Goal: Transaction & Acquisition: Purchase product/service

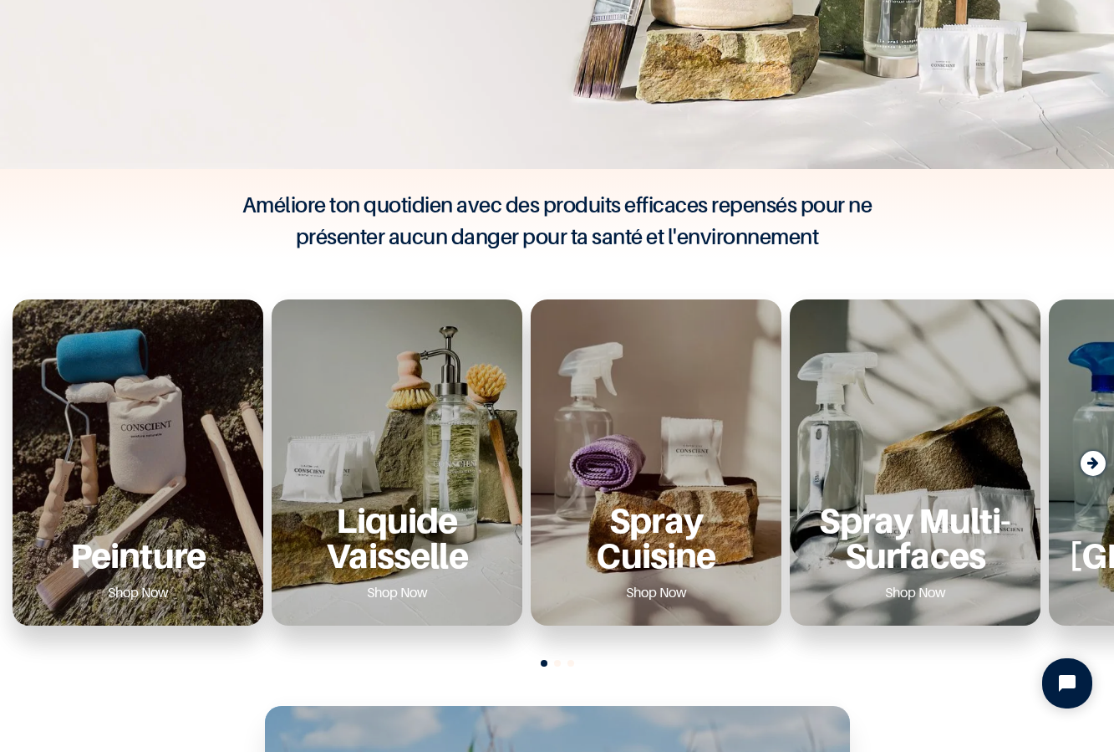
scroll to position [474, 0]
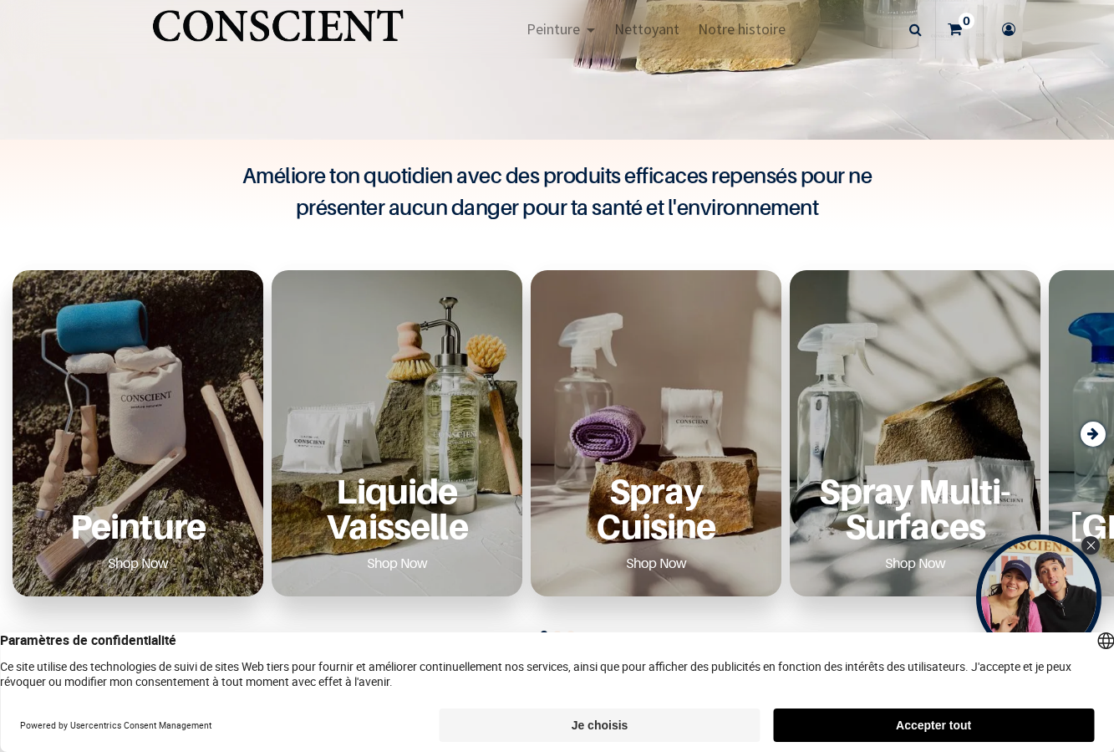
click at [900, 724] on button "Accepter tout" at bounding box center [933, 724] width 321 height 33
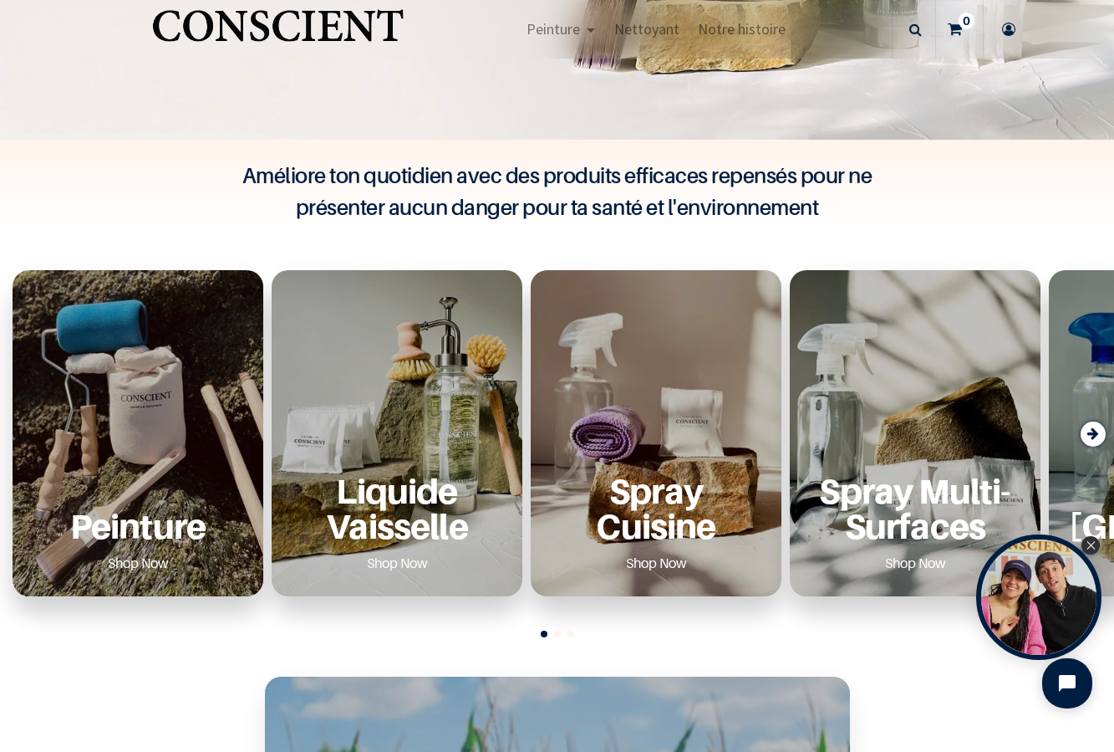
click at [189, 484] on div "Peinture Shop Now" at bounding box center [138, 524] width 211 height 103
click at [142, 520] on p "Peinture" at bounding box center [138, 525] width 211 height 34
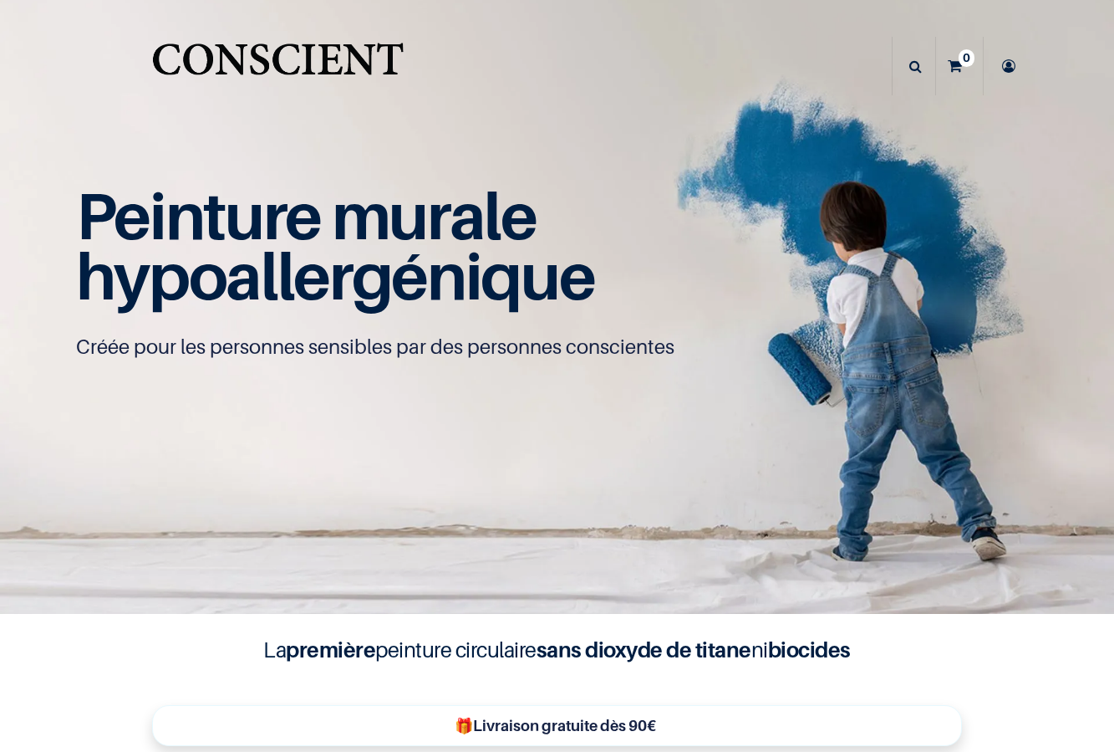
scroll to position [192, 0]
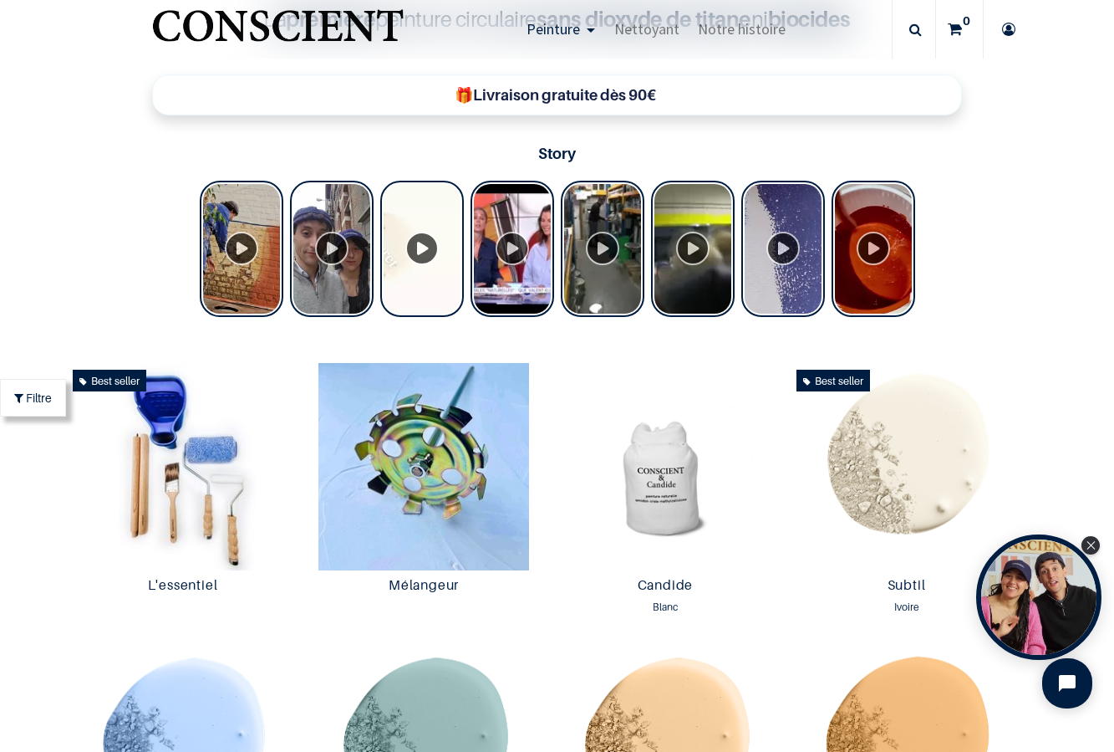
scroll to position [632, 0]
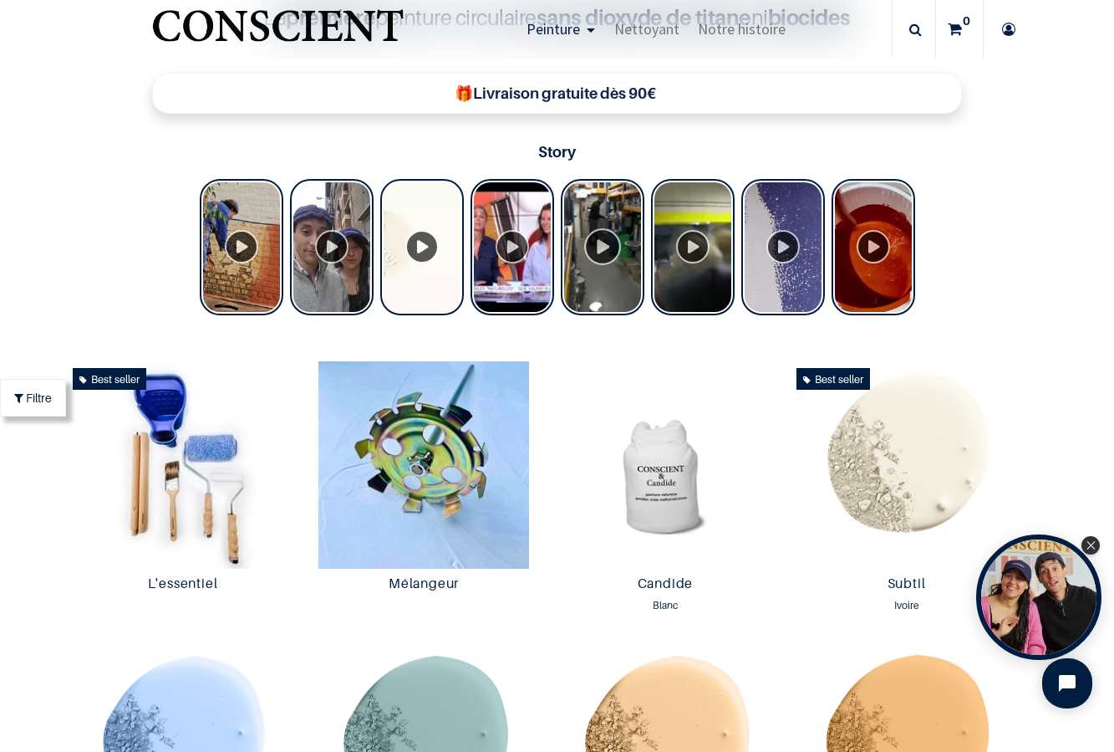
click at [608, 247] on div "Tolstoy Stories" at bounding box center [603, 247] width 84 height 136
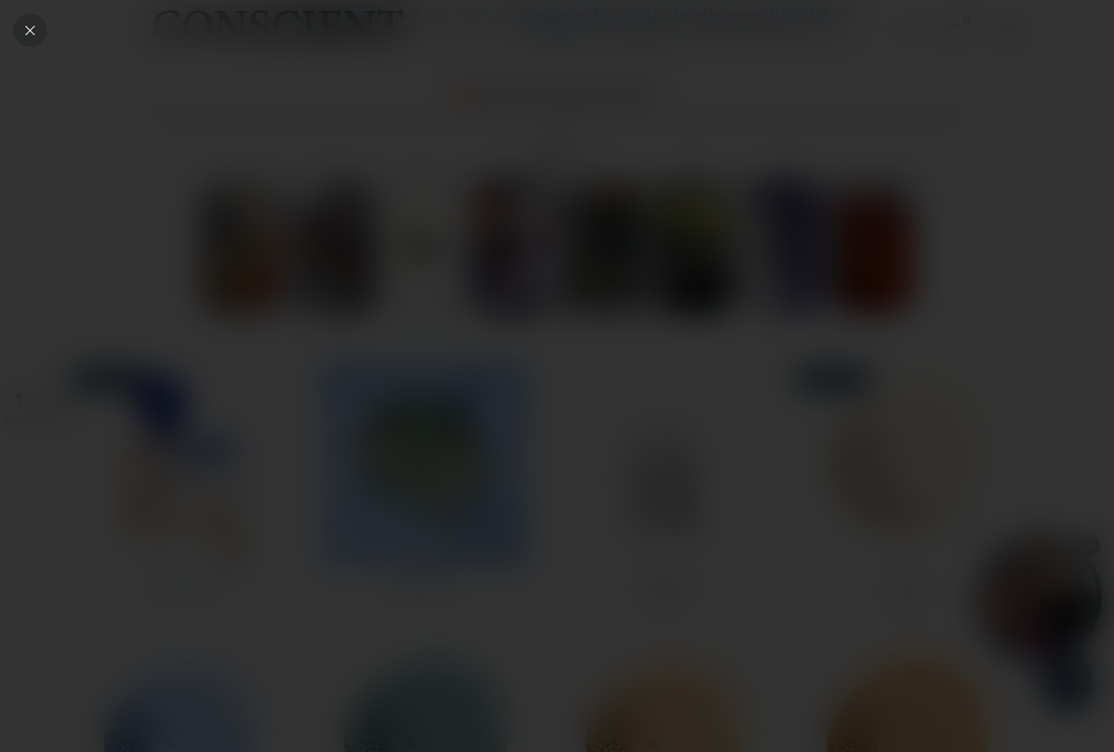
click at [34, 20] on div "Close" at bounding box center [29, 29] width 33 height 33
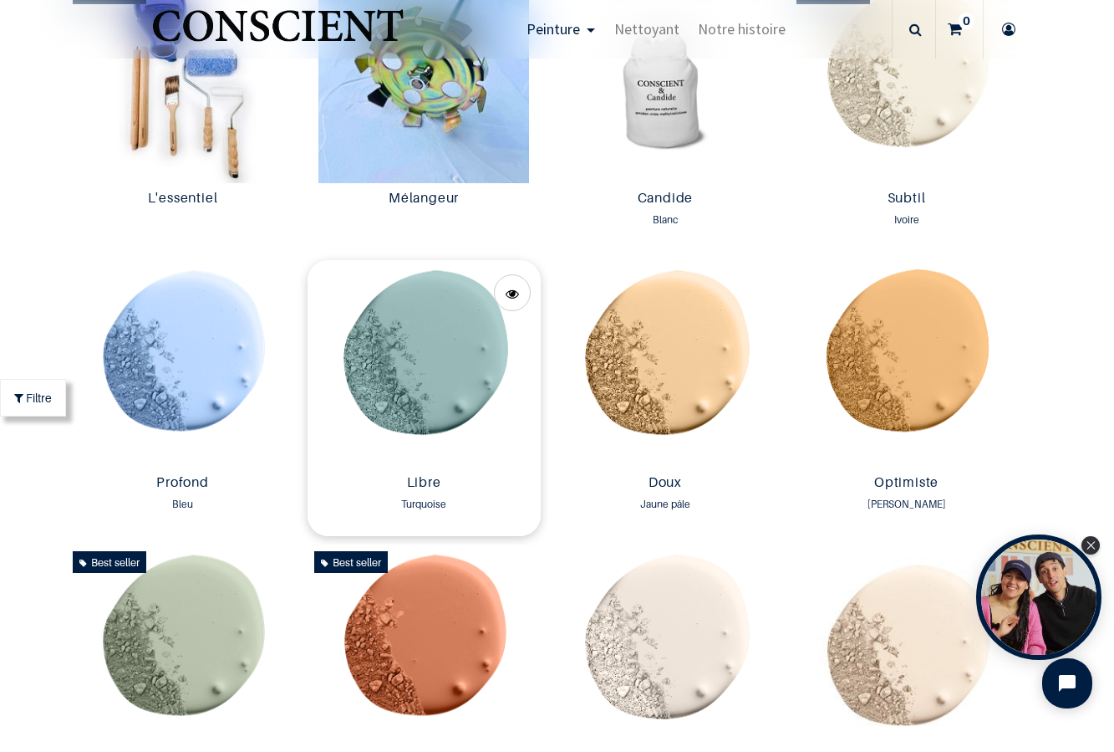
scroll to position [1145, 0]
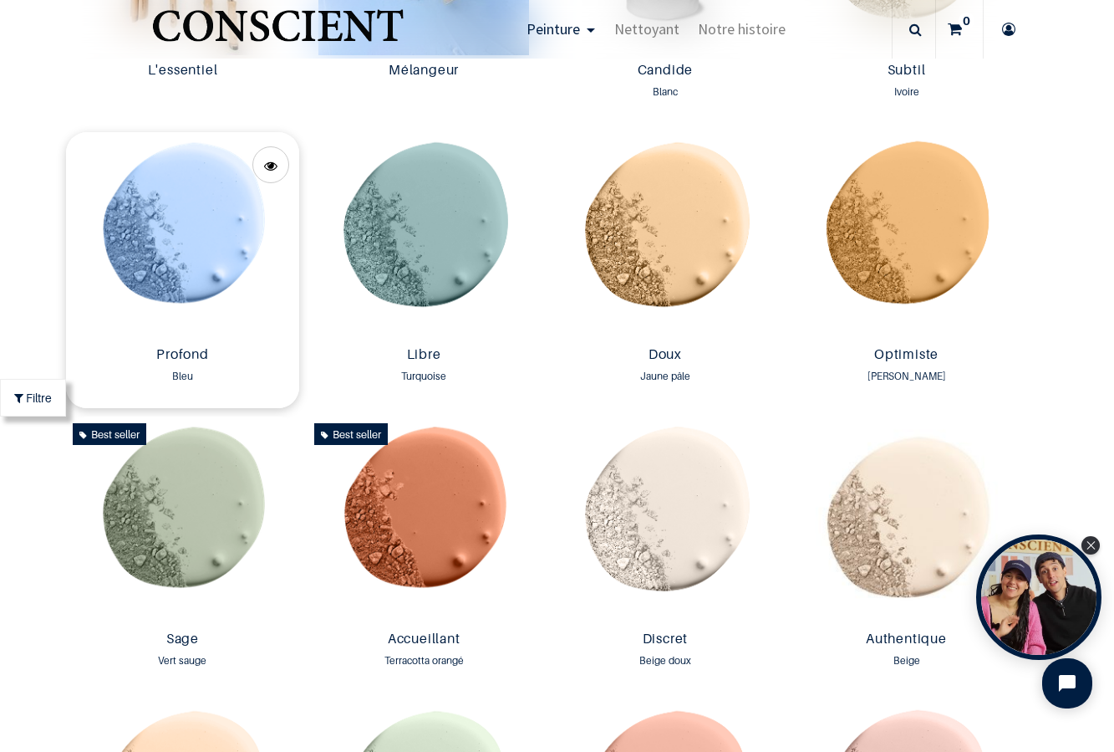
click at [216, 292] on img at bounding box center [182, 235] width 233 height 207
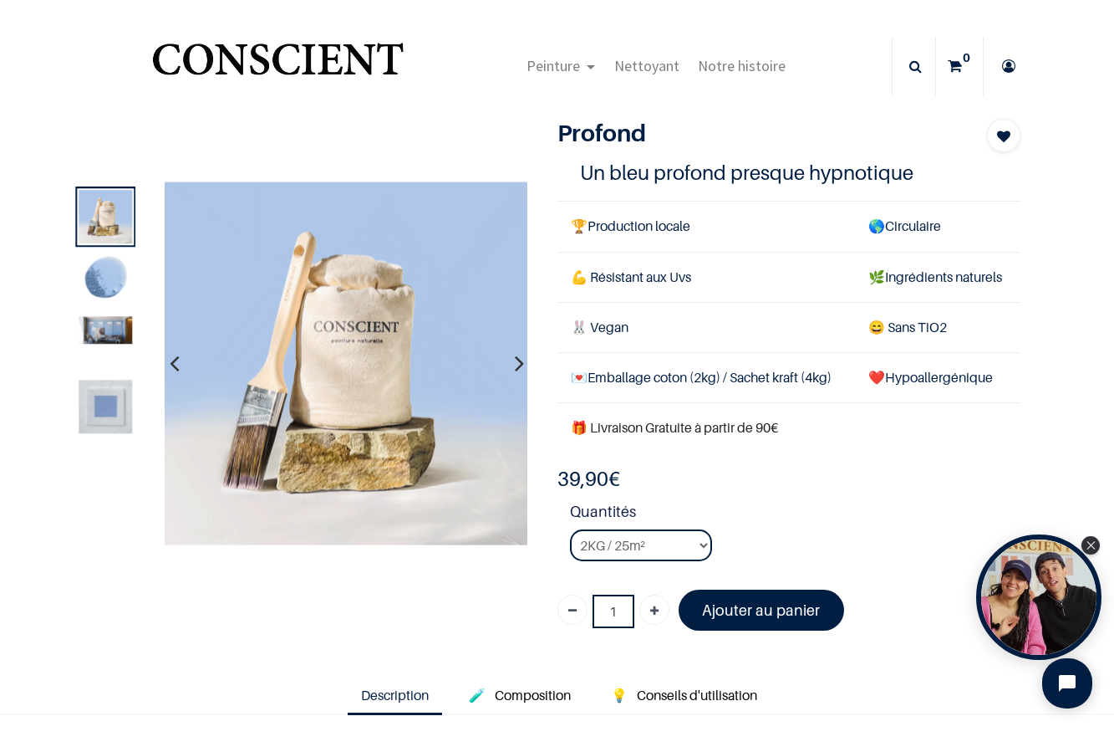
click at [515, 360] on icon "button" at bounding box center [519, 363] width 9 height 45
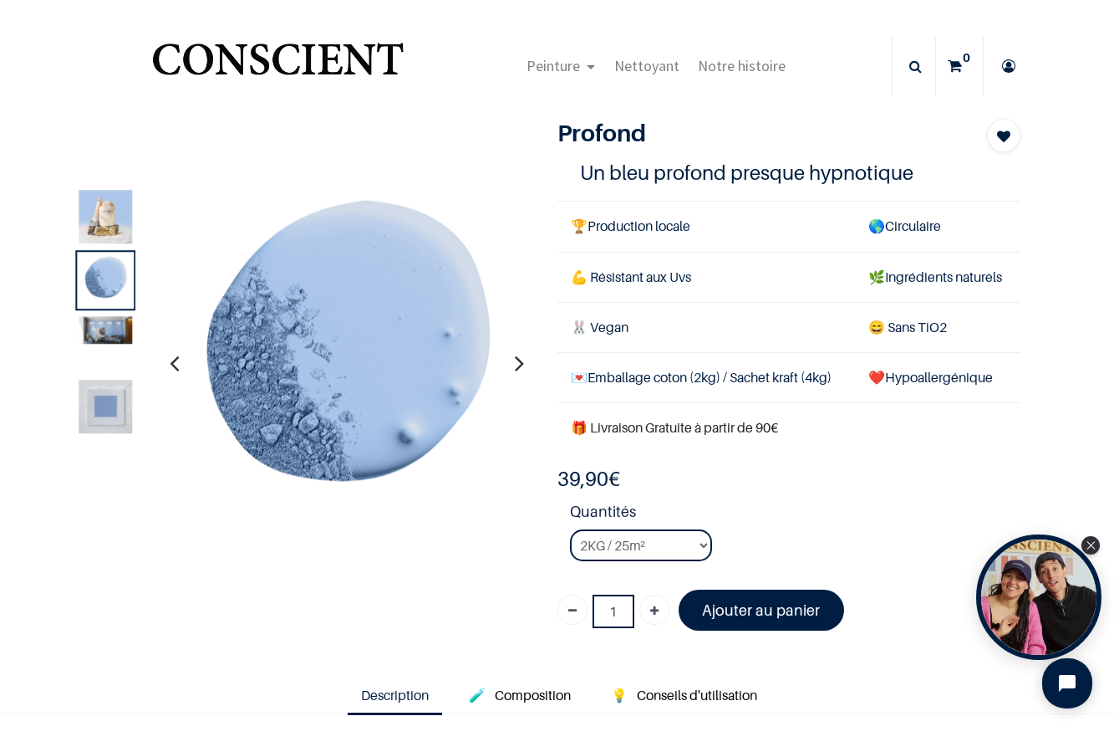
click at [515, 360] on icon "button" at bounding box center [519, 363] width 9 height 45
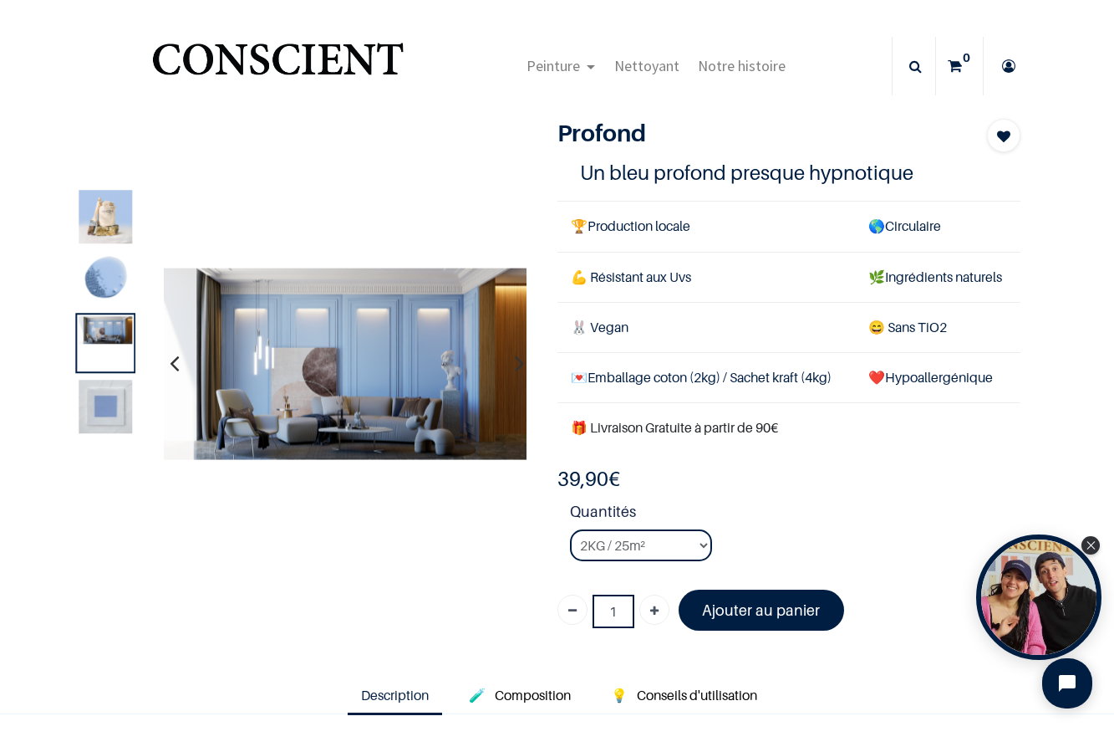
click at [515, 360] on icon "button" at bounding box center [519, 363] width 9 height 45
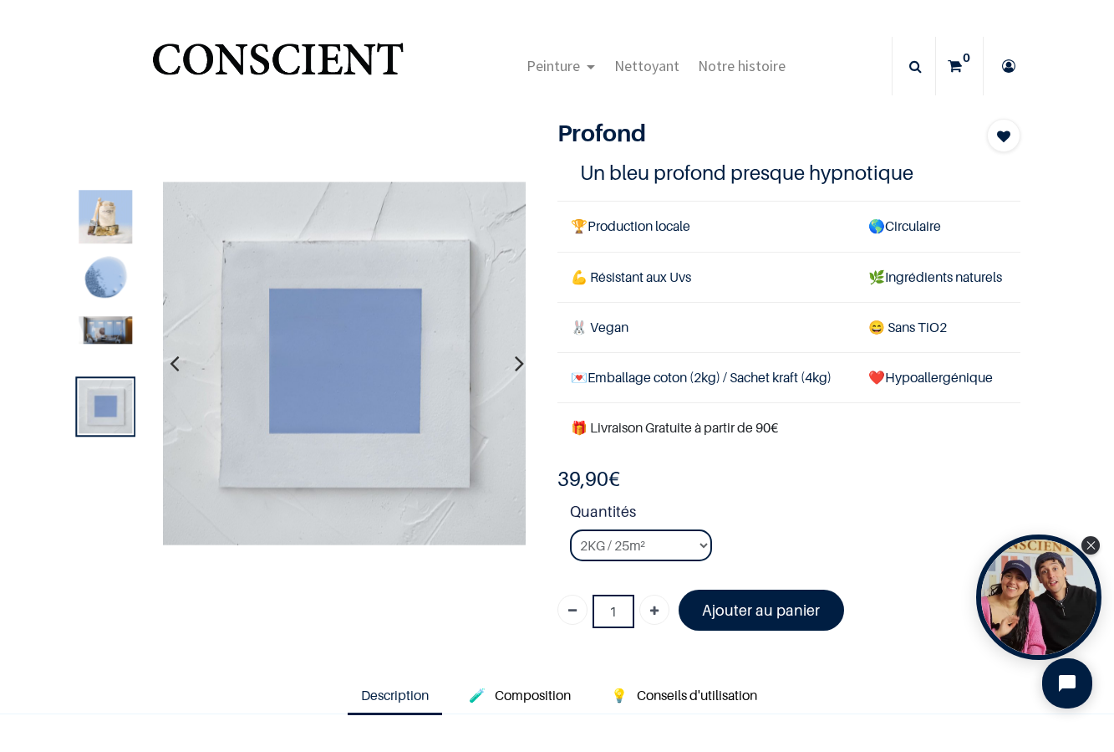
click at [182, 365] on button "button" at bounding box center [174, 364] width 26 height 62
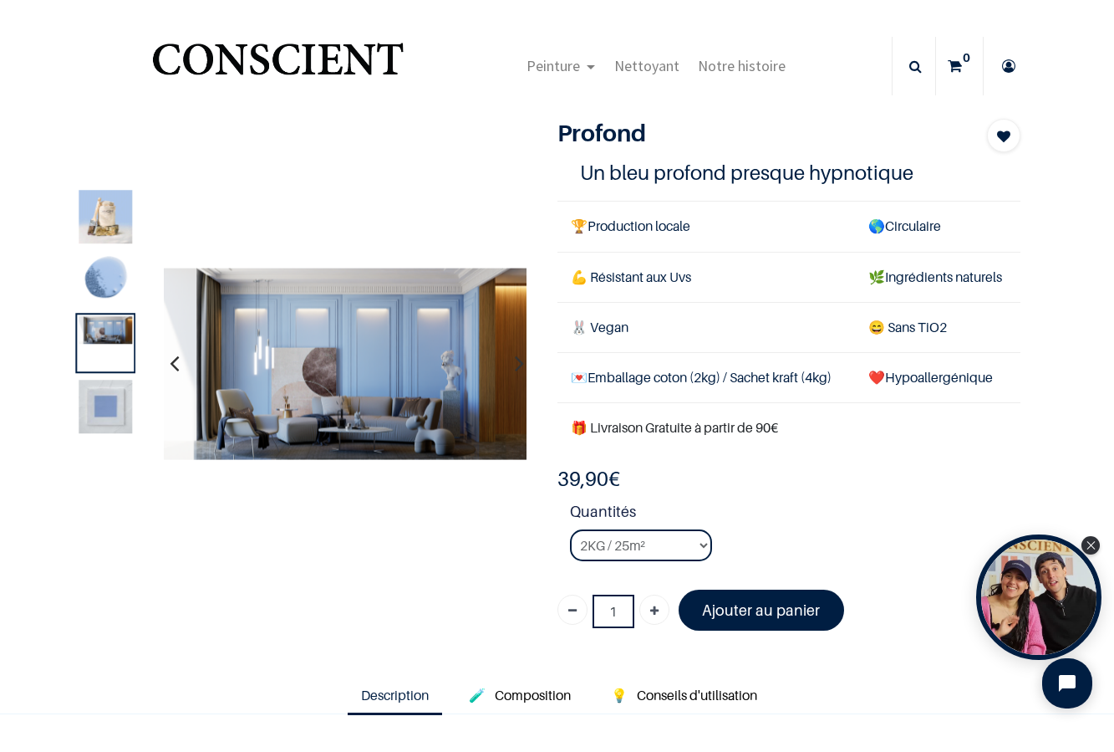
click at [182, 365] on button "button" at bounding box center [174, 364] width 26 height 62
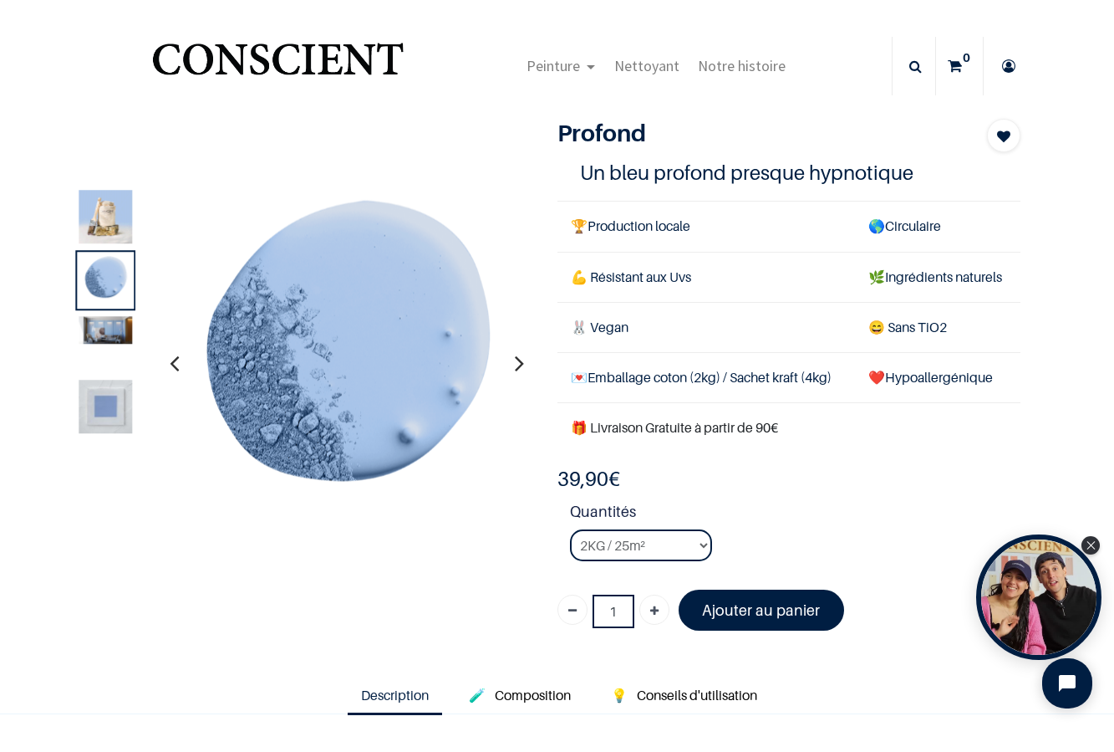
click at [182, 365] on button "button" at bounding box center [174, 364] width 26 height 62
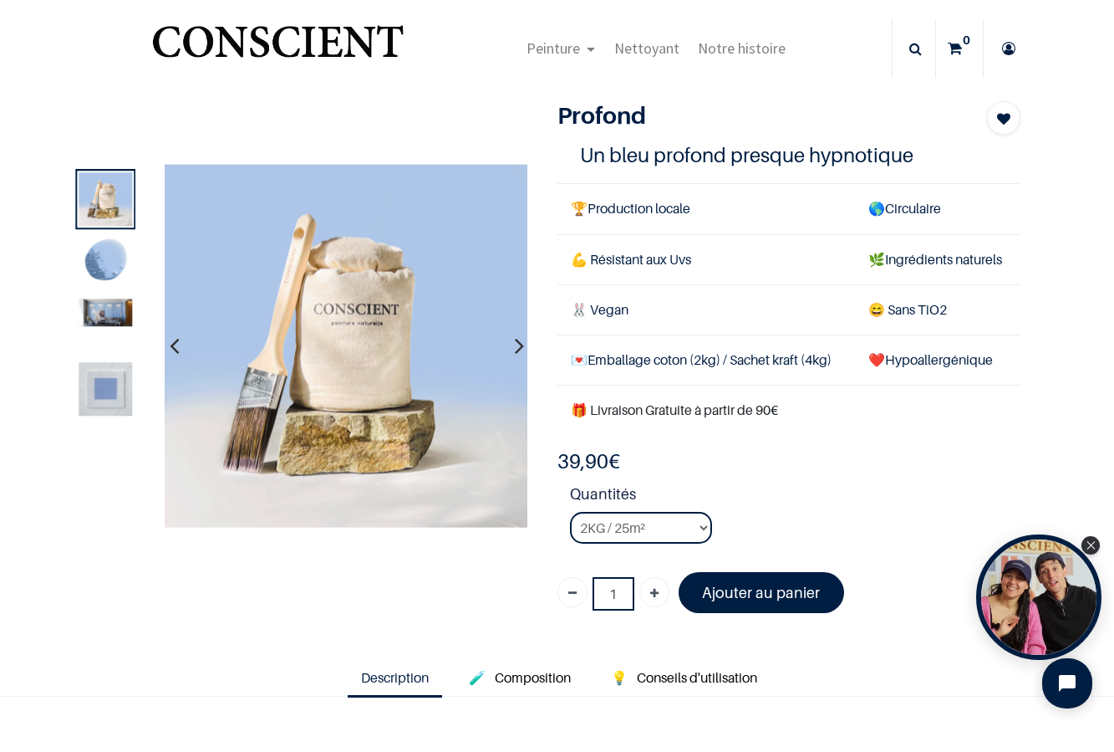
scroll to position [20, 0]
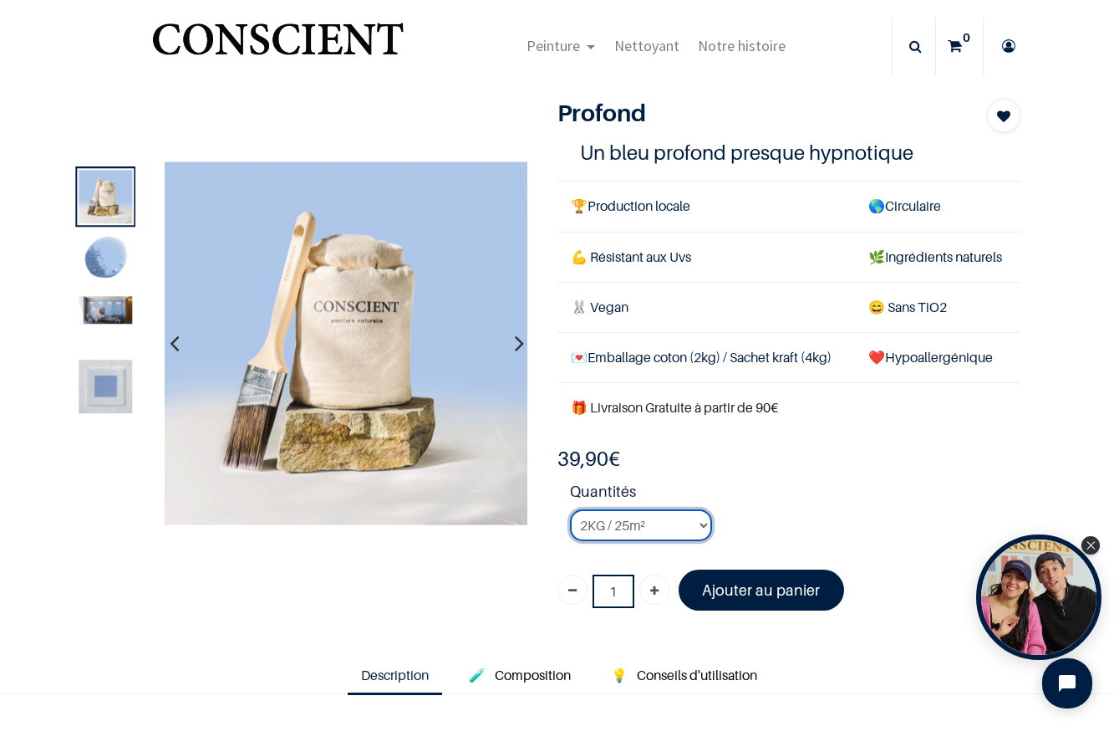
click at [673, 526] on select "2KG / 25m² 4KG / 50m² 8KG / 100m² Testeur" at bounding box center [641, 525] width 142 height 32
click at [570, 509] on select "2KG / 25m² 4KG / 50m² 8KG / 100m² Testeur" at bounding box center [641, 525] width 142 height 32
click at [647, 586] on link "Ajouter" at bounding box center [655, 589] width 30 height 30
click at [572, 594] on icon "Supprimer" at bounding box center [572, 591] width 8 height 30
type input "1"
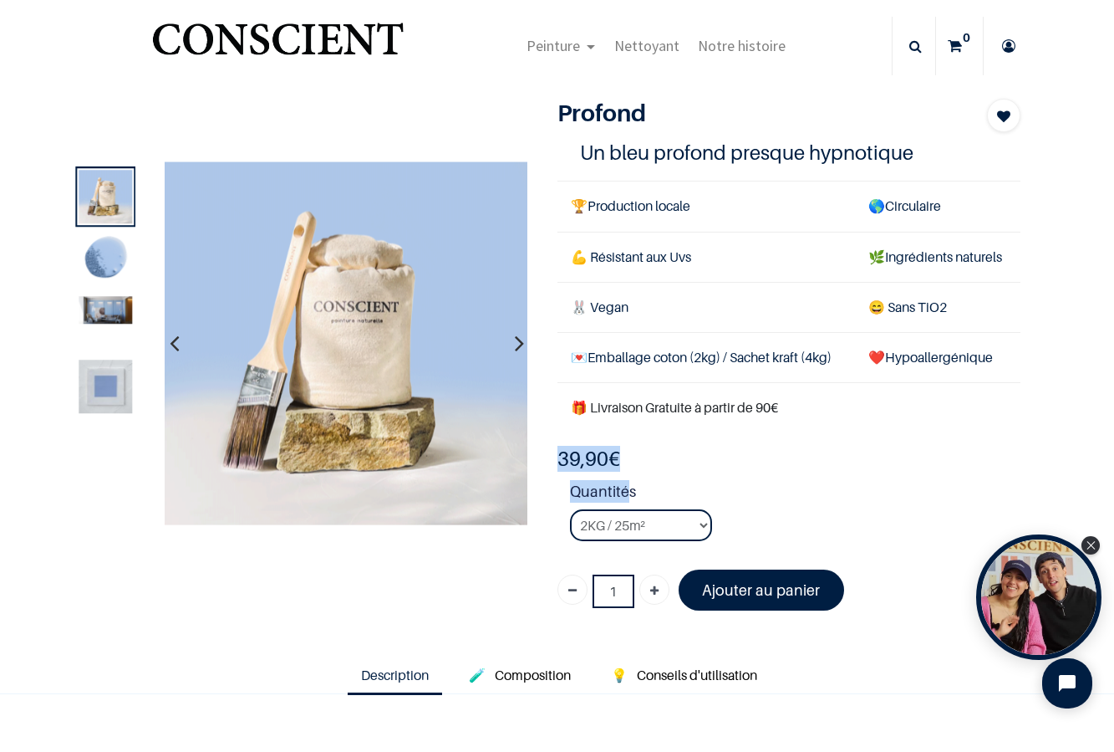
drag, startPoint x: 553, startPoint y: 459, endPoint x: 630, endPoint y: 486, distance: 81.4
click at [630, 486] on div "Profond Bleu 1 Un bleu profond presque hypnotique 🏆 Production locale 🌎 Circula…" at bounding box center [789, 361] width 489 height 524
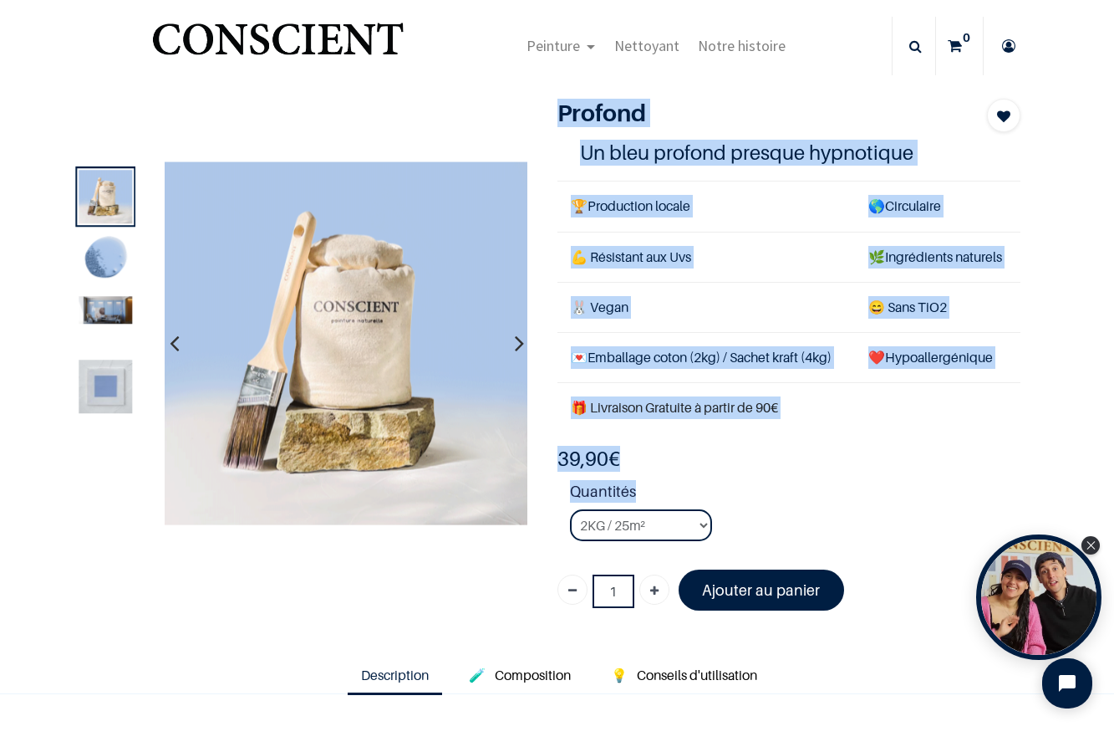
drag, startPoint x: 635, startPoint y: 486, endPoint x: 544, endPoint y: 447, distance: 98.9
click at [545, 447] on div "Profond Bleu 1 Un bleu profond presque hypnotique 🏆 Production locale 🌎 Circula…" at bounding box center [789, 361] width 489 height 524
click at [576, 431] on td "🎁 Livraison Gratuite à partir de 90€" at bounding box center [790, 408] width 464 height 50
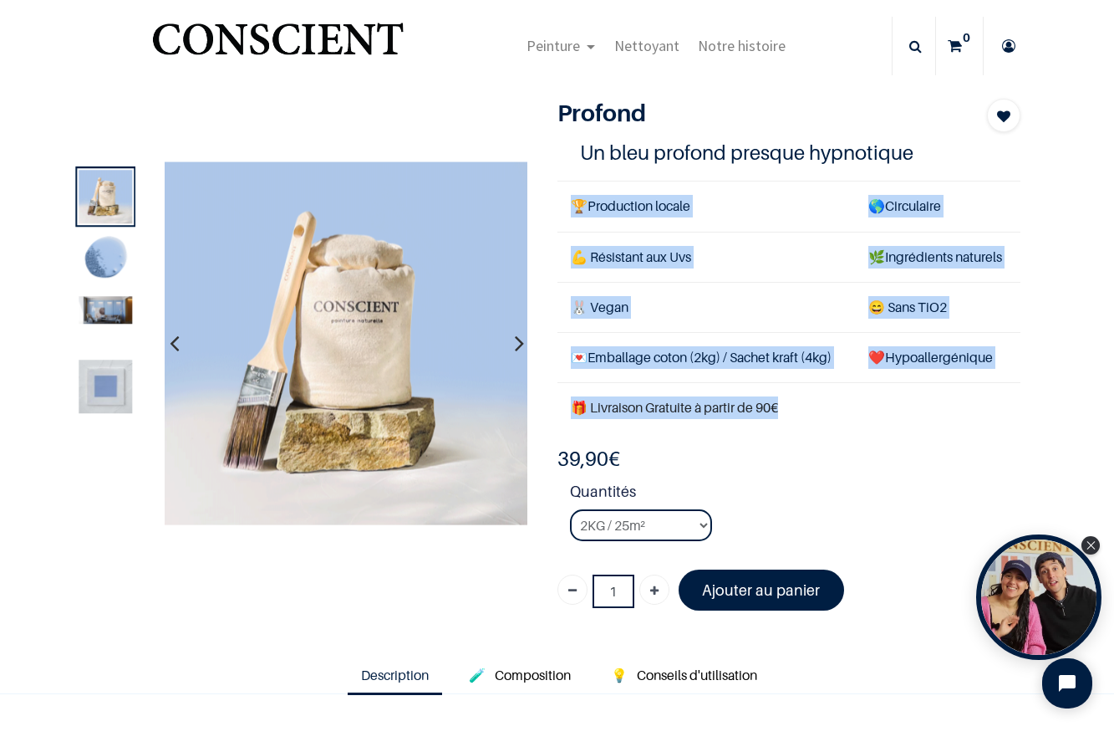
drag, startPoint x: 801, startPoint y: 411, endPoint x: 565, endPoint y: 196, distance: 319.5
click at [565, 196] on tbody "🏆 Production locale 🌎 Circulaire 💪 Résistant aux Uvs 🌿 Ingrédients naturels 🐰 V…" at bounding box center [790, 306] width 464 height 251
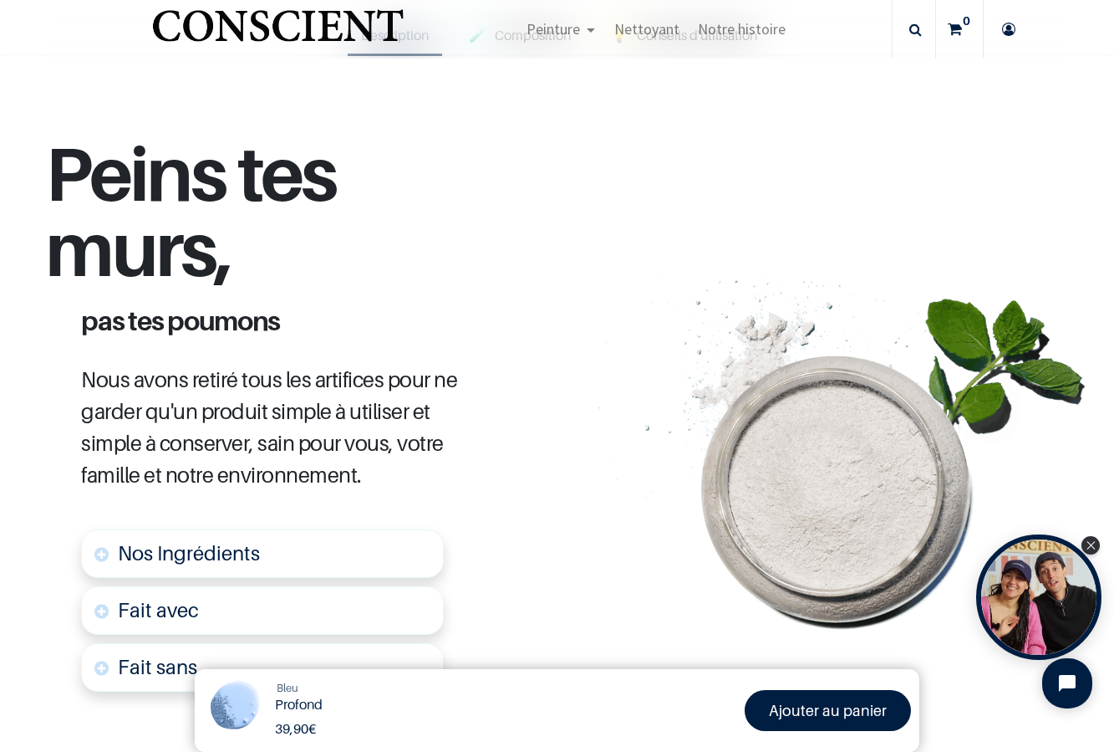
scroll to position [664, 0]
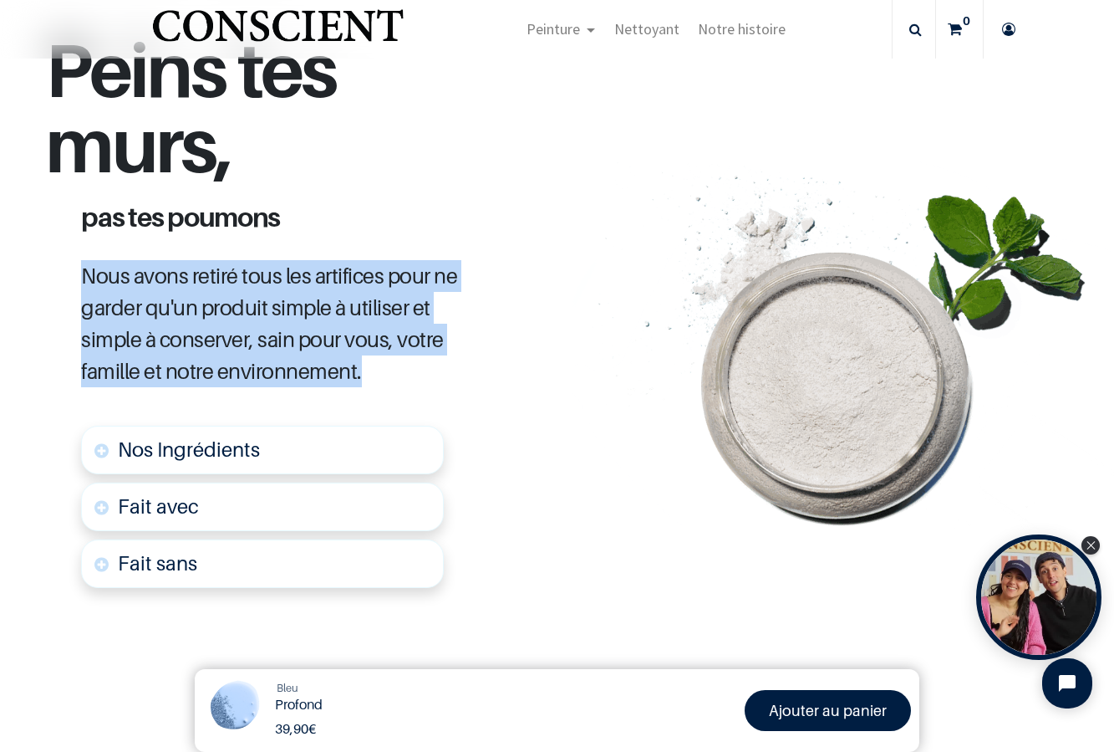
drag, startPoint x: 394, startPoint y: 371, endPoint x: 47, endPoint y: 257, distance: 365.1
click at [47, 257] on div "Peins tes murs, pas tes poumons Nous avons retiré tous les artifices pour ne ga…" at bounding box center [328, 335] width 656 height 741
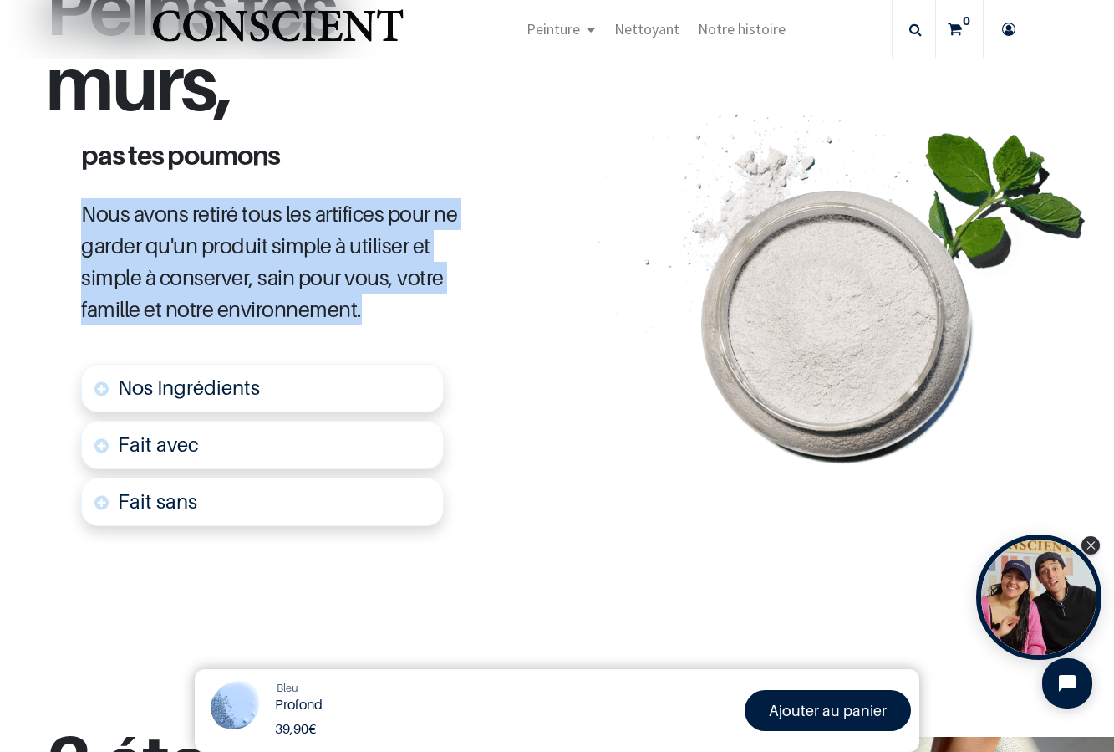
click at [139, 378] on span "Nos Ingrédients" at bounding box center [189, 387] width 142 height 24
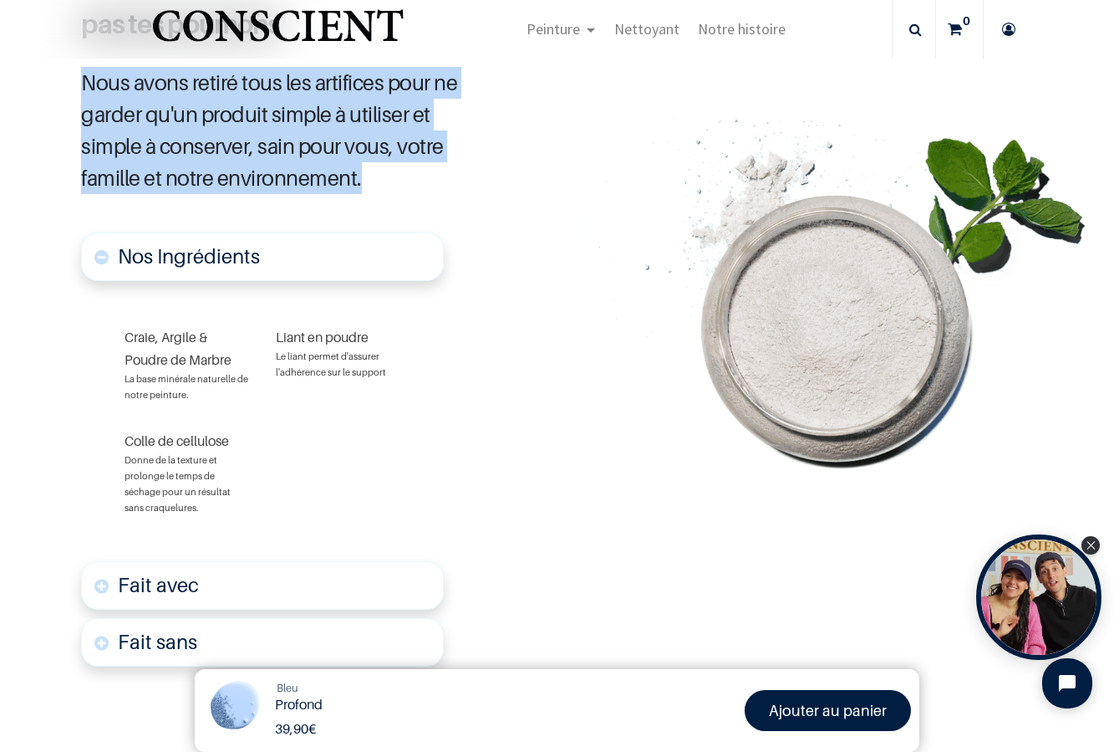
scroll to position [861, 0]
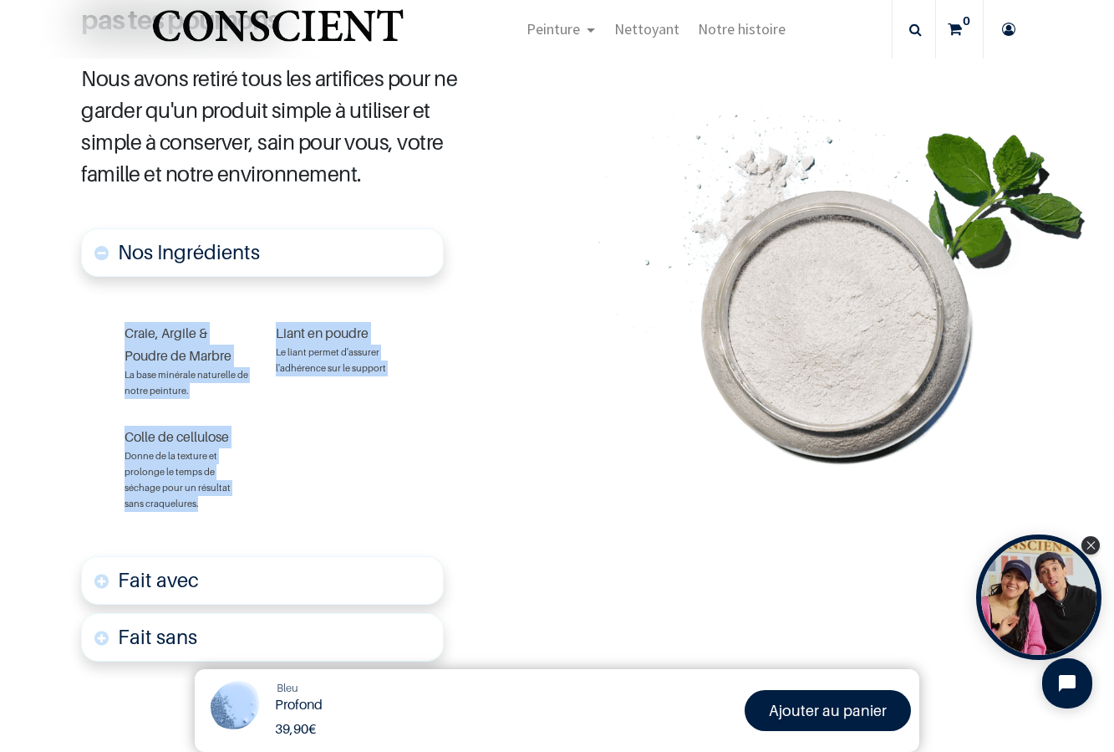
drag, startPoint x: 125, startPoint y: 334, endPoint x: 236, endPoint y: 498, distance: 198.0
click at [236, 498] on div "Craie, Argile & Poudre de Marbre La base minérale naturelle de notre peinture. …" at bounding box center [262, 416] width 302 height 217
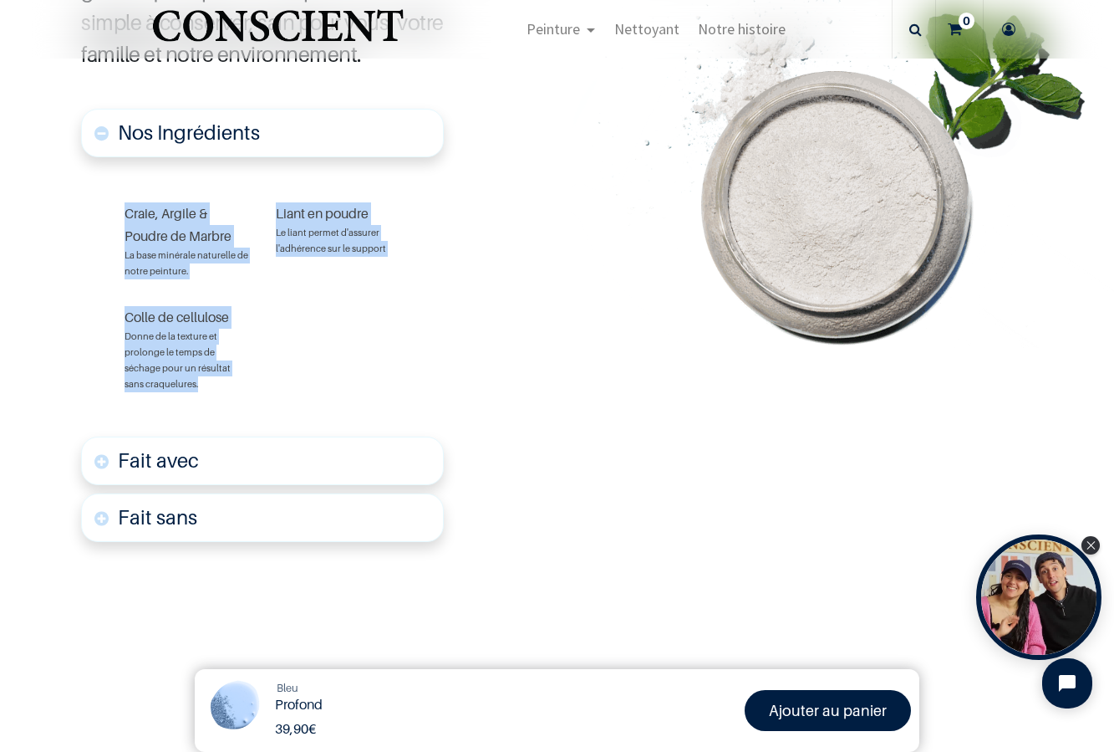
click at [171, 449] on font "Fait avec" at bounding box center [158, 460] width 81 height 24
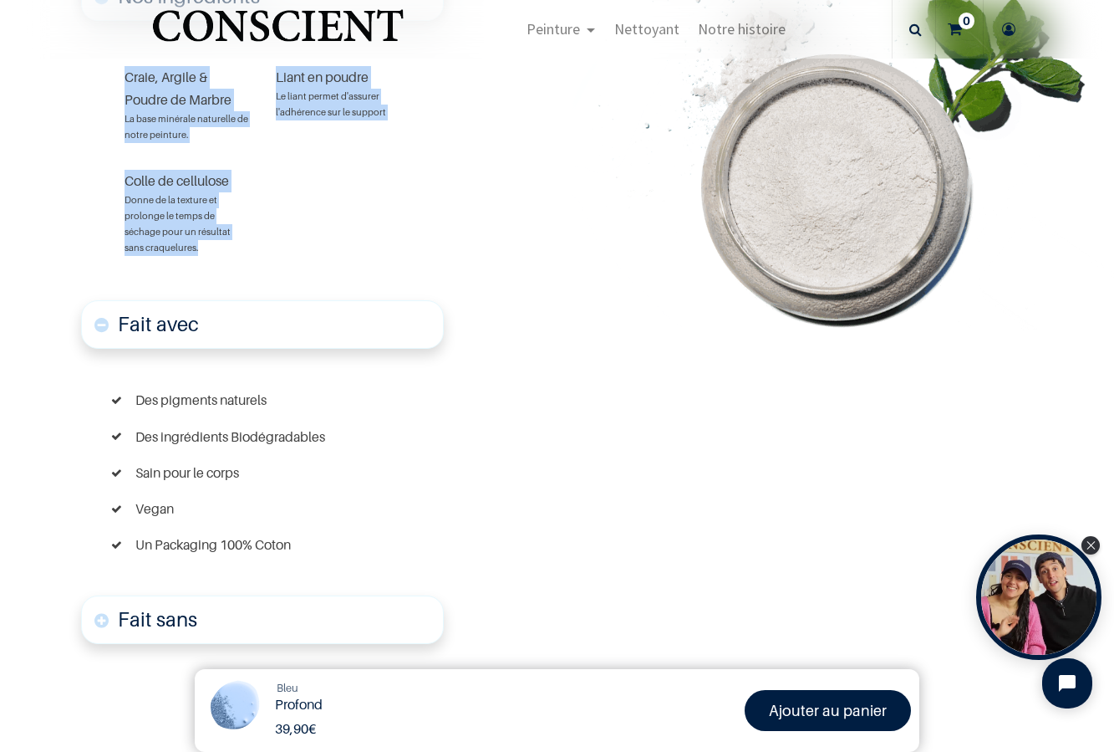
scroll to position [1119, 0]
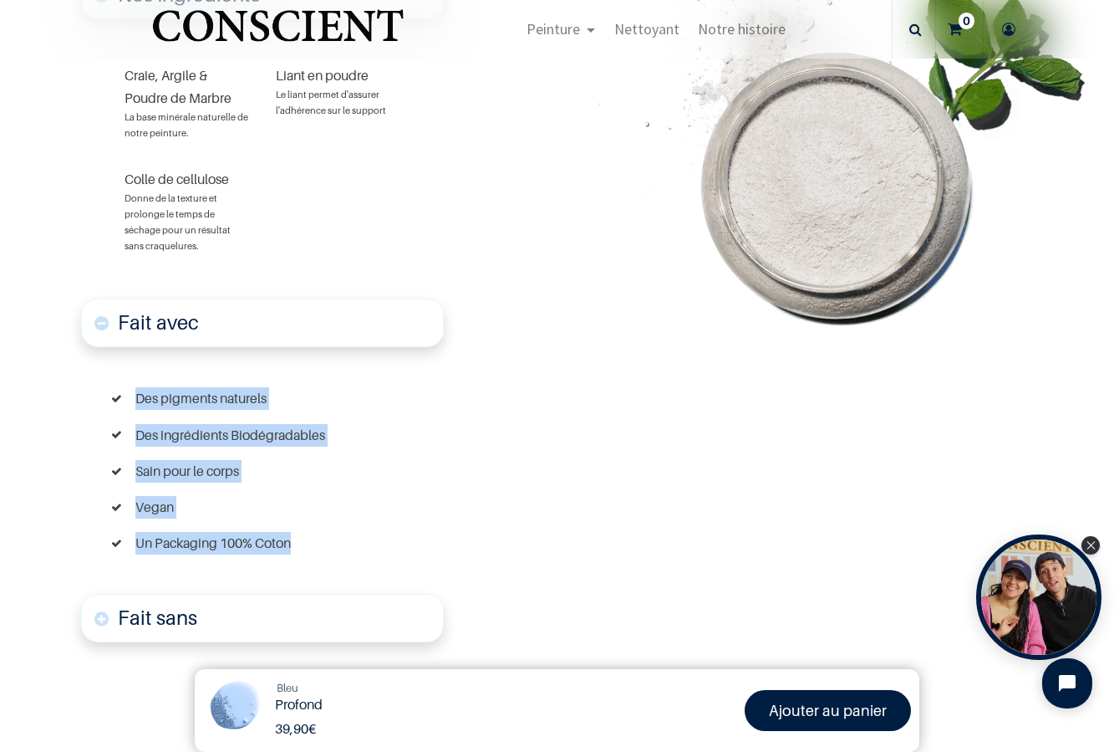
drag, startPoint x: 302, startPoint y: 547, endPoint x: 68, endPoint y: 388, distance: 282.9
click at [68, 388] on section "Nos Ingrédients Craie, Argile & Poudre de Marbre La base minérale naturelle de …" at bounding box center [280, 328] width 470 height 731
click at [181, 635] on link "Fait sans" at bounding box center [262, 618] width 362 height 48
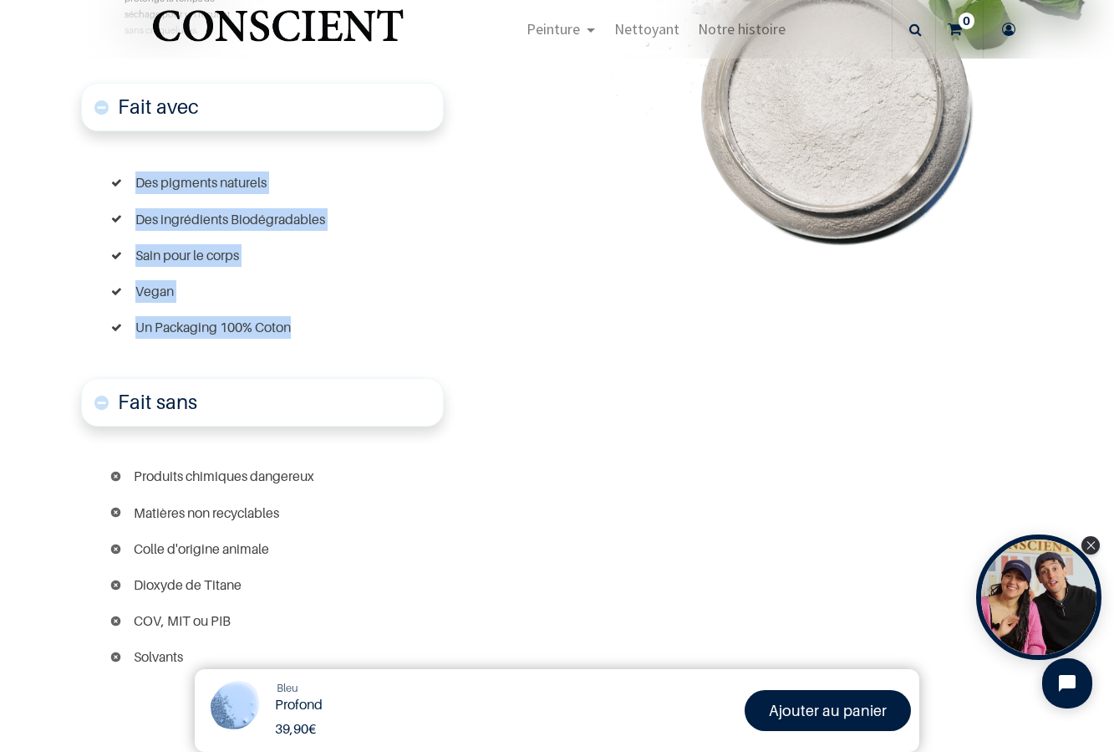
scroll to position [1390, 0]
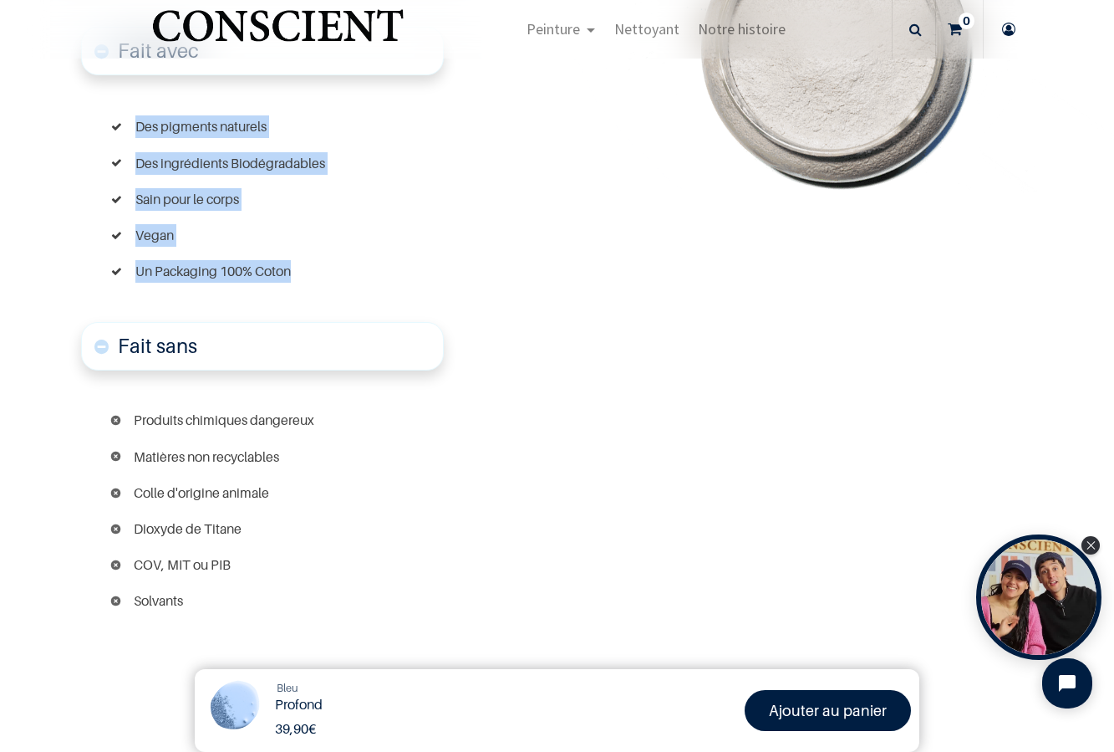
drag, startPoint x: 212, startPoint y: 609, endPoint x: 58, endPoint y: 431, distance: 235.8
click at [58, 431] on section "Nos Ingrédients Craie, Argile & Poudre de Marbre La base minérale naturelle de …" at bounding box center [280, 192] width 470 height 1001
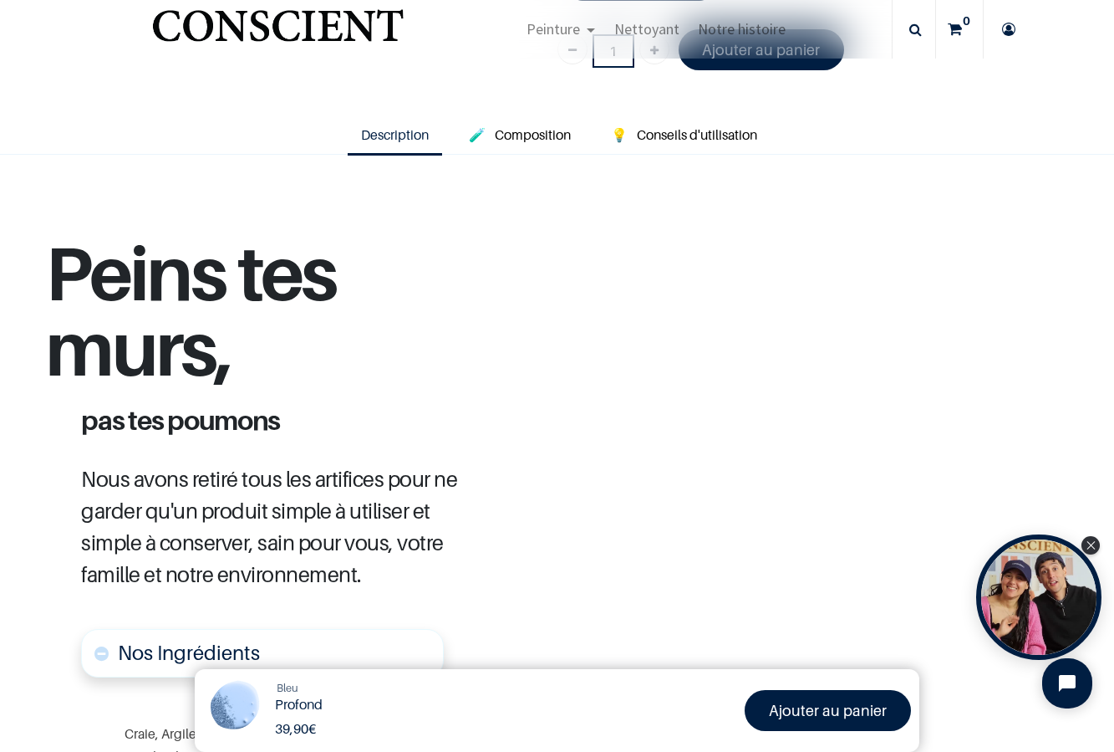
scroll to position [310, 0]
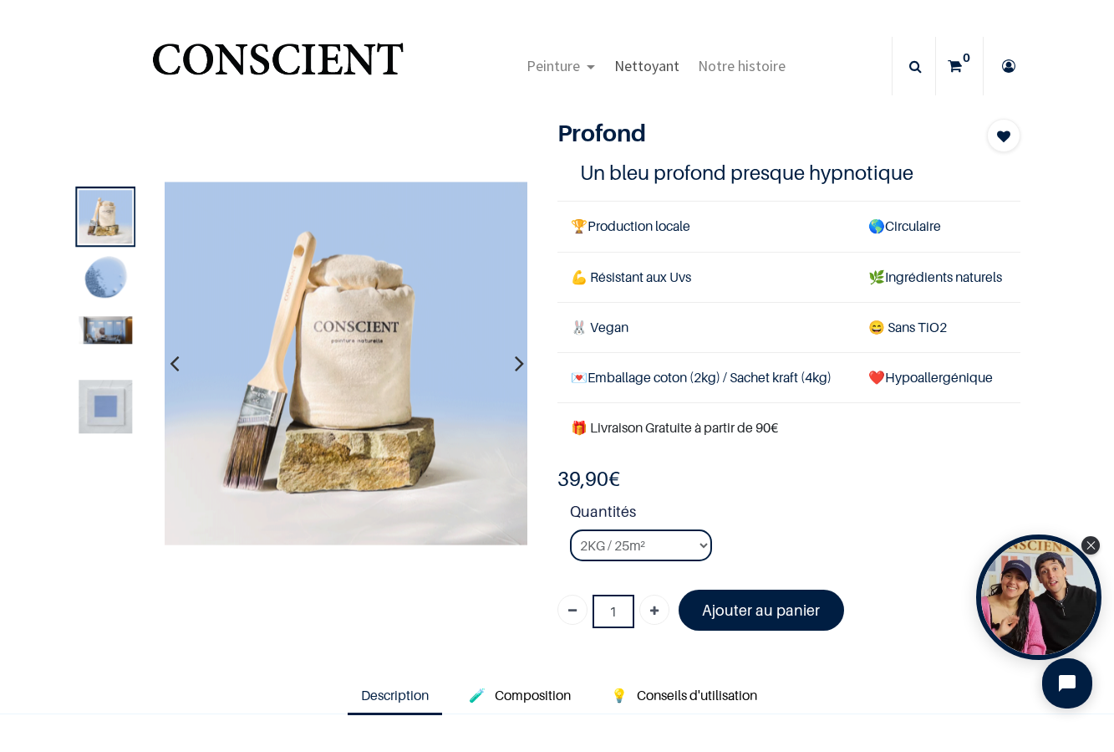
click at [666, 65] on span "Nettoyant" at bounding box center [646, 65] width 65 height 19
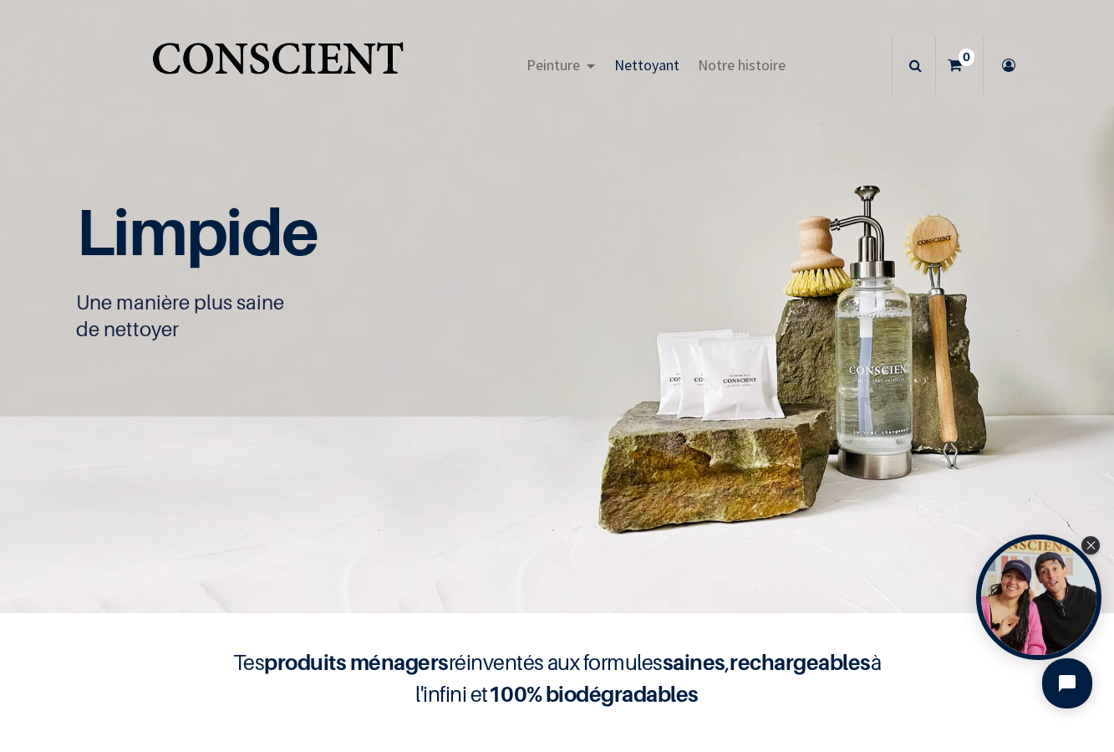
click at [339, 51] on img "Logo of Conscient" at bounding box center [278, 66] width 258 height 66
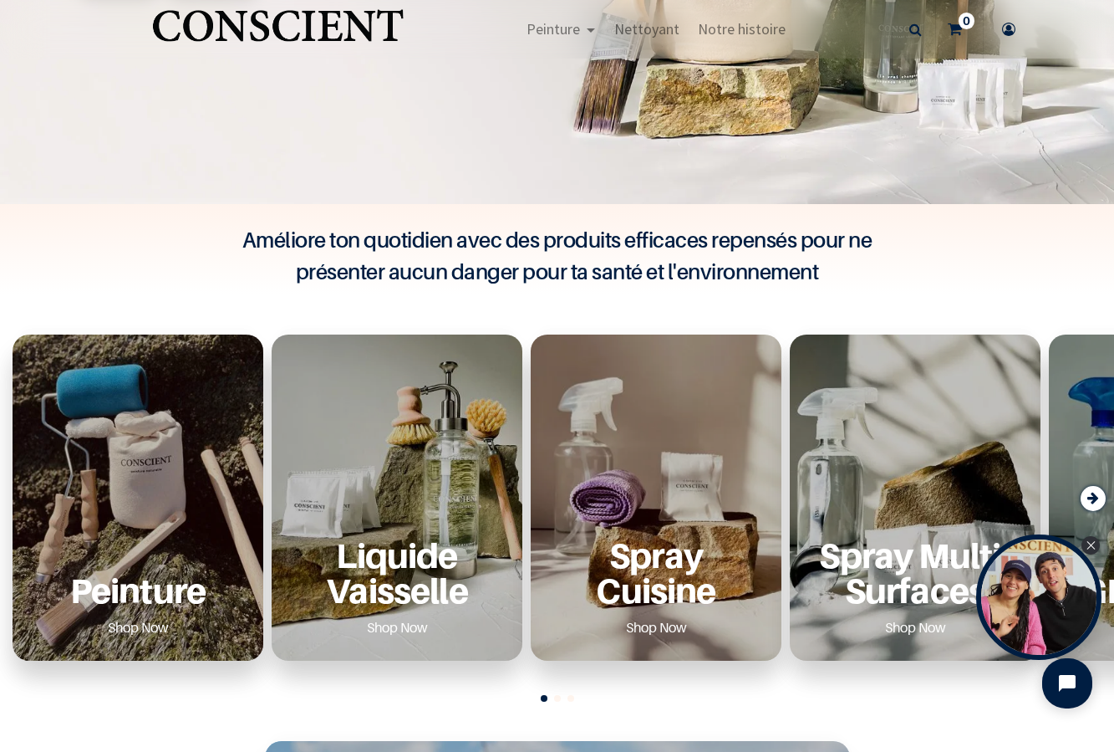
scroll to position [550, 0]
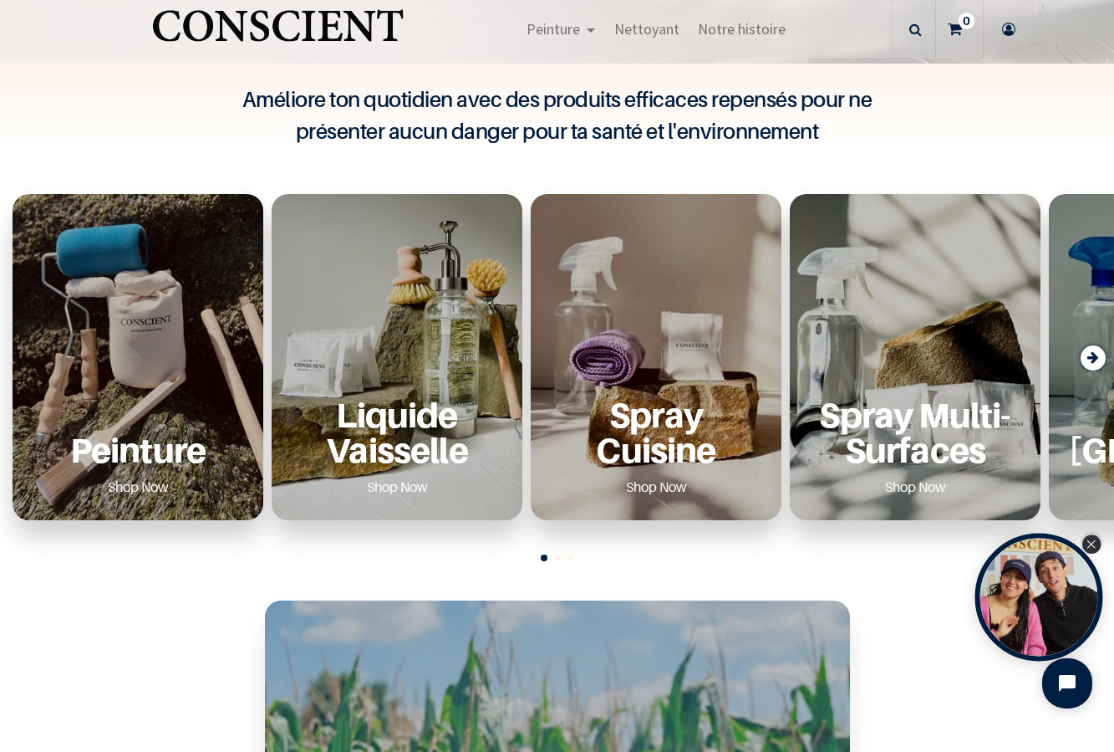
click at [1090, 541] on icon "Close Tolstoy widget" at bounding box center [1091, 544] width 9 height 8
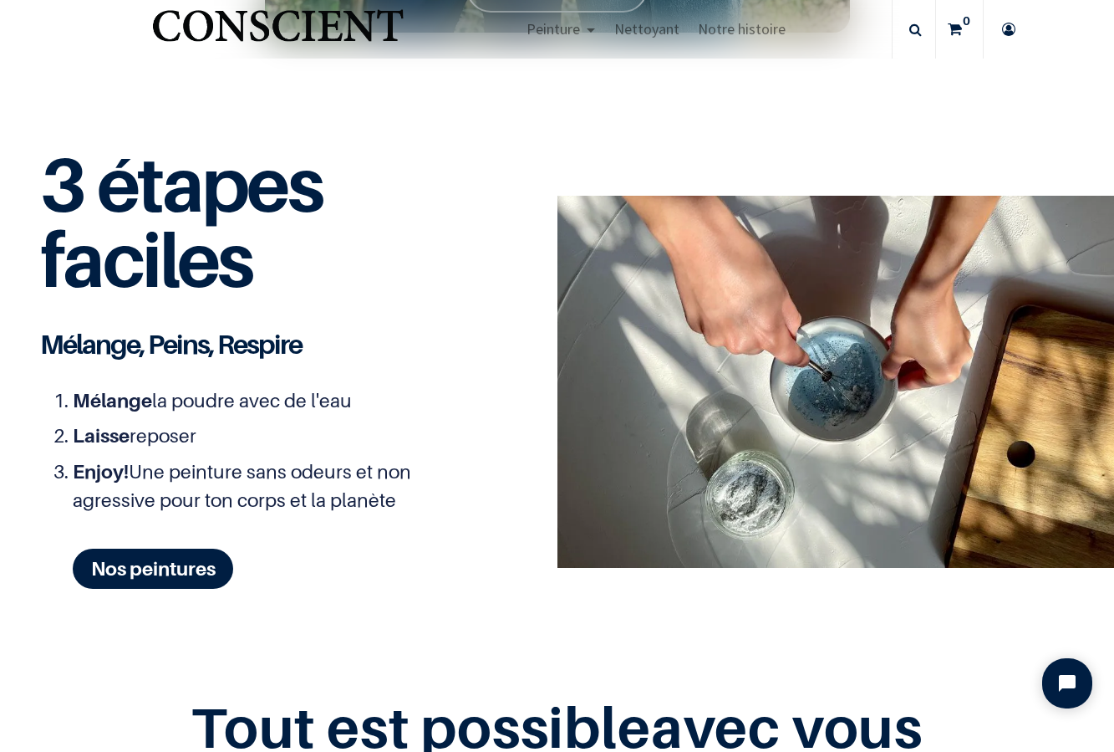
scroll to position [1877, 0]
